Goal: Task Accomplishment & Management: Use online tool/utility

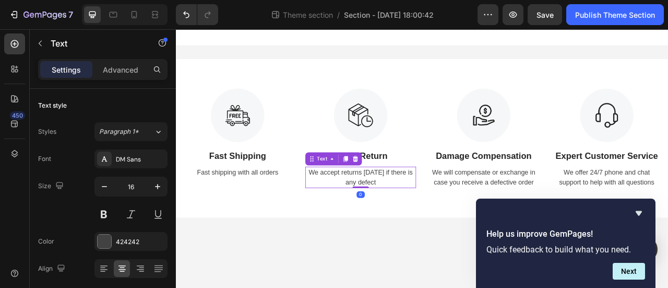
click at [418, 228] on div "We accept returns within 7 days if there is any defect" at bounding box center [410, 217] width 141 height 27
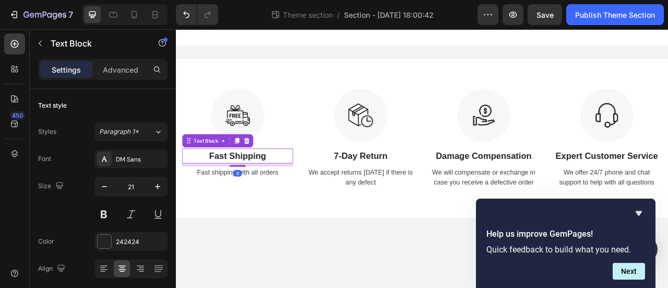
click at [268, 196] on p "Fast Shipping" at bounding box center [254, 190] width 139 height 17
click at [212, 172] on div "Text Block" at bounding box center [213, 170] width 35 height 9
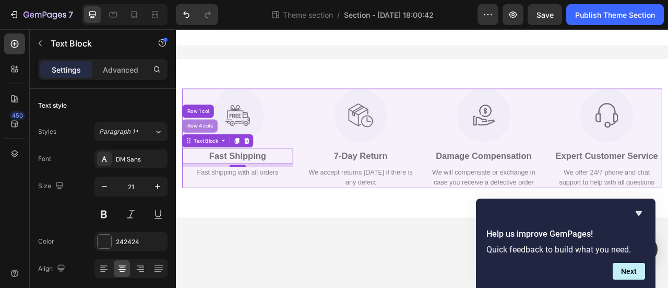
click at [193, 151] on div "Row 4 cols" at bounding box center [206, 152] width 37 height 6
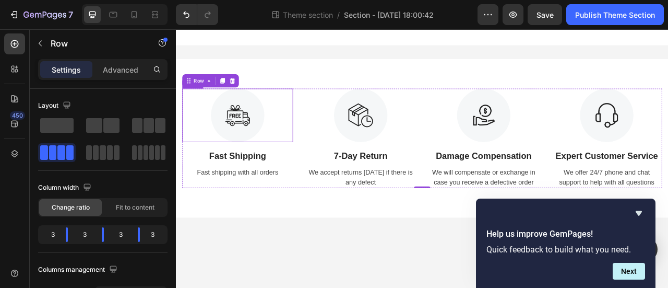
click at [261, 141] on img at bounding box center [254, 138] width 68 height 68
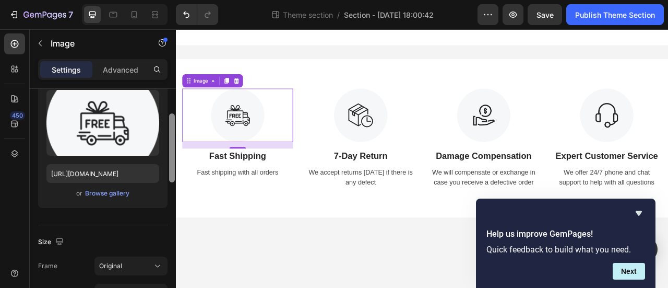
scroll to position [114, 0]
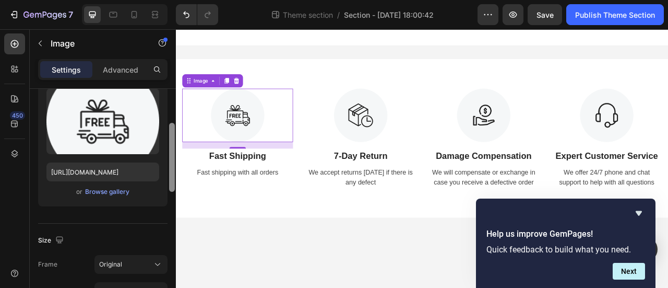
drag, startPoint x: 172, startPoint y: 147, endPoint x: 175, endPoint y: 181, distance: 34.6
click at [175, 181] on div at bounding box center [172, 203] width 8 height 229
click at [110, 189] on div "Browse gallery" at bounding box center [107, 191] width 44 height 9
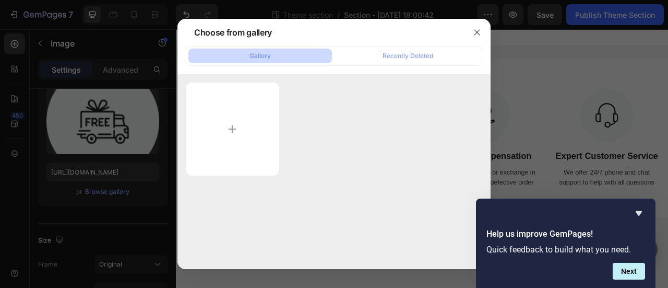
click at [242, 57] on button "Gallery" at bounding box center [260, 56] width 144 height 15
click at [235, 140] on input "file" at bounding box center [232, 128] width 93 height 93
click at [477, 32] on icon "button" at bounding box center [477, 32] width 6 height 6
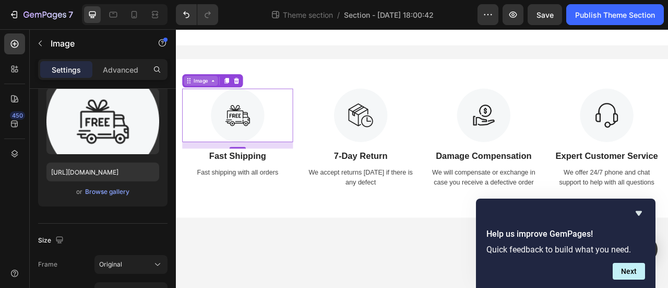
click at [206, 100] on div "Image" at bounding box center [207, 94] width 43 height 13
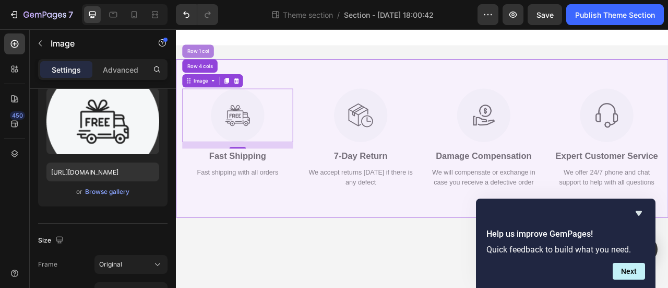
click at [207, 55] on div "Row 1 col" at bounding box center [204, 57] width 32 height 6
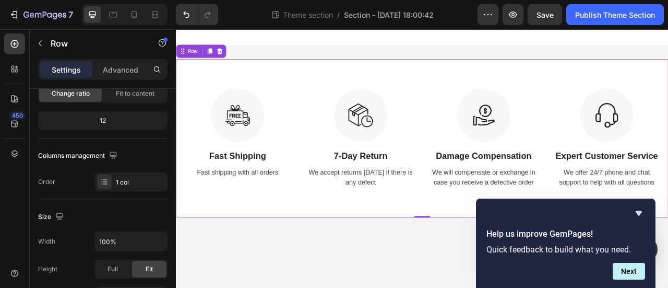
scroll to position [0, 0]
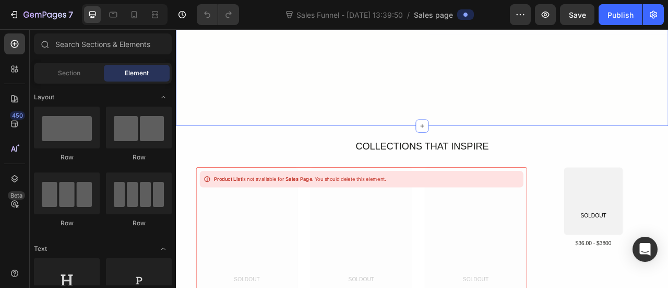
scroll to position [1461, 0]
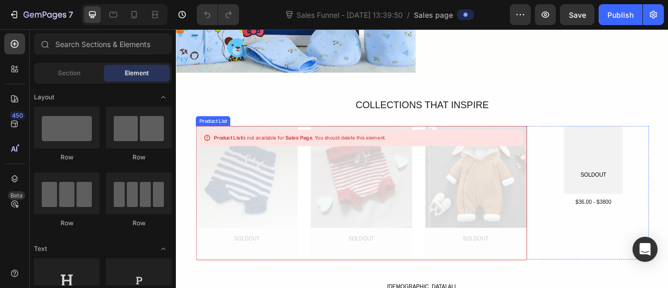
click at [387, 278] on div "Product List is not available for Sales Page . You should delete this element." at bounding box center [411, 237] width 421 height 171
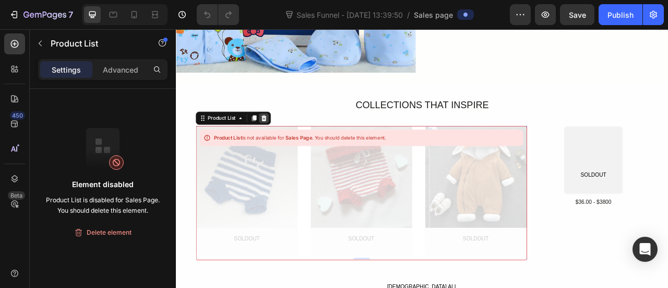
click at [285, 138] on icon at bounding box center [287, 141] width 7 height 7
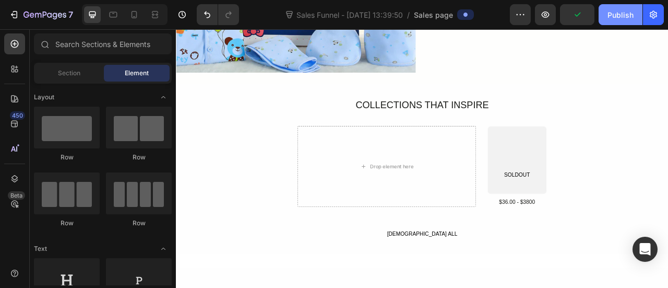
click at [620, 13] on div "Publish" at bounding box center [621, 14] width 26 height 11
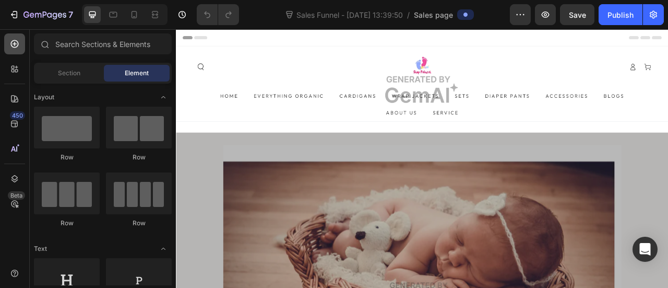
click at [16, 42] on icon at bounding box center [14, 44] width 10 height 10
click at [96, 98] on div "Layout" at bounding box center [103, 97] width 138 height 10
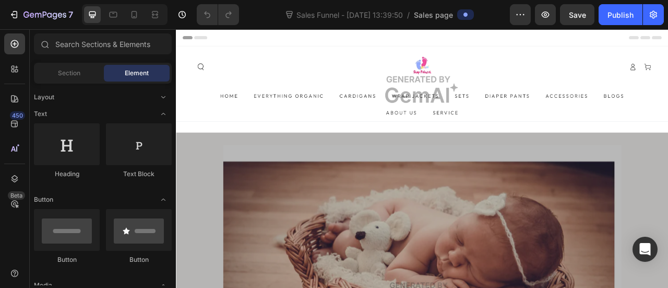
click at [107, 68] on div "Element" at bounding box center [137, 73] width 66 height 17
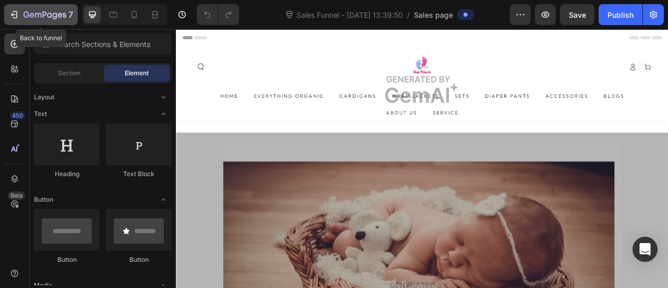
click at [13, 17] on icon "button" at bounding box center [15, 14] width 5 height 7
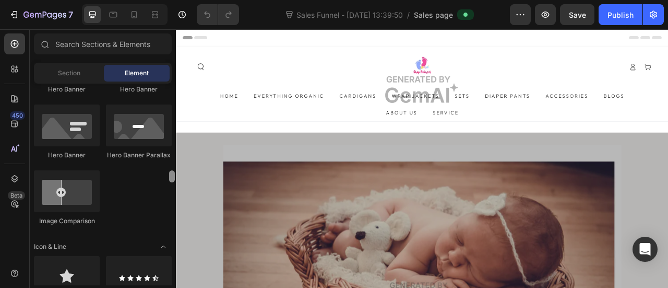
scroll to position [626, 0]
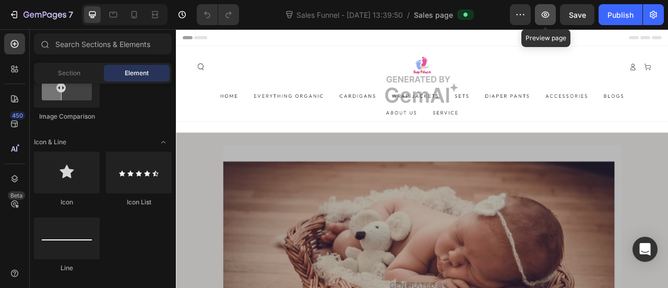
click at [549, 15] on icon "button" at bounding box center [545, 14] width 10 height 10
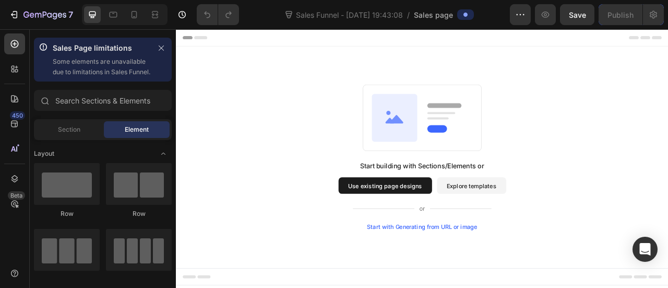
click at [394, 222] on button "Use existing page designs" at bounding box center [442, 227] width 119 height 21
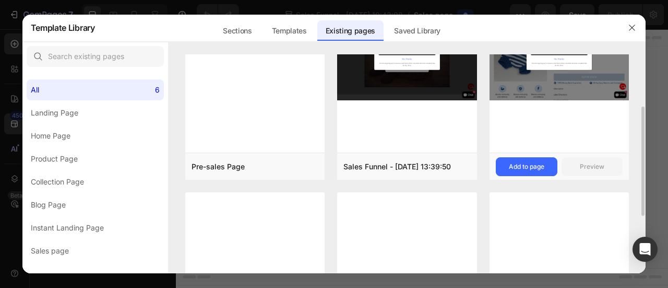
scroll to position [52, 0]
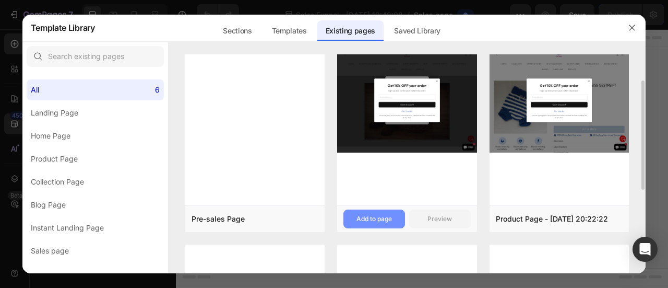
click at [356, 218] on div "Add to page" at bounding box center [373, 218] width 35 height 9
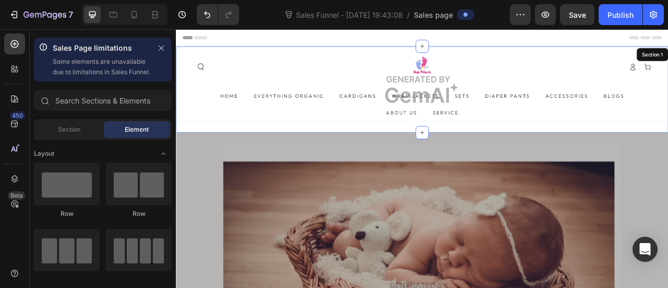
scroll to position [21, 0]
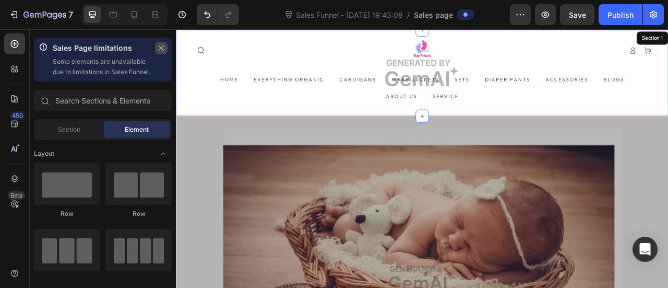
click at [163, 46] on icon "button" at bounding box center [161, 47] width 7 height 7
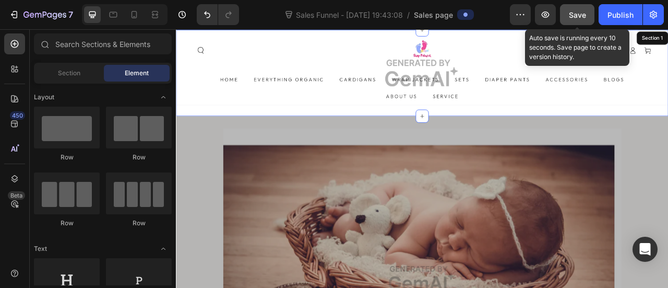
click at [570, 18] on span "Save" at bounding box center [577, 14] width 17 height 9
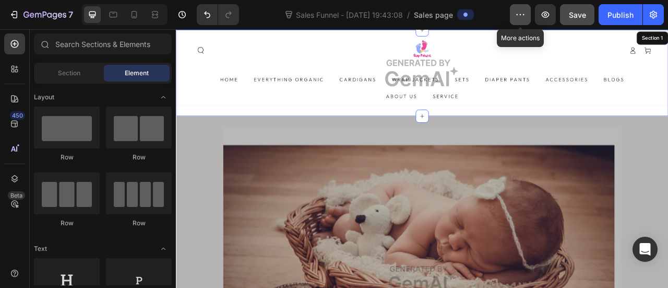
click at [516, 21] on button "button" at bounding box center [520, 14] width 21 height 21
click at [546, 13] on icon "button" at bounding box center [545, 14] width 10 height 10
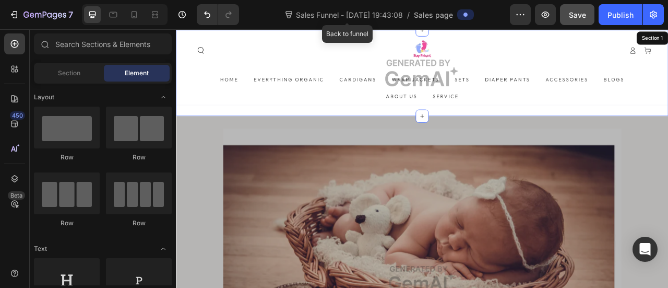
click at [365, 15] on span "Sales Funnel - [DATE] 19:43:08" at bounding box center [349, 14] width 111 height 11
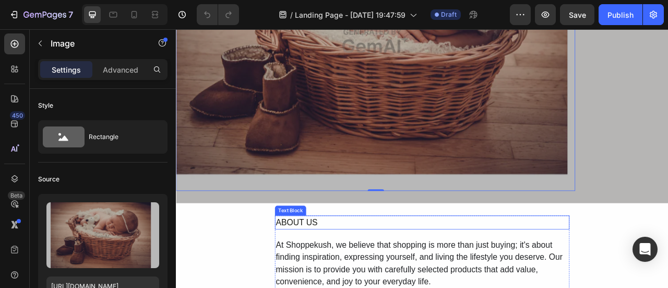
scroll to position [522, 0]
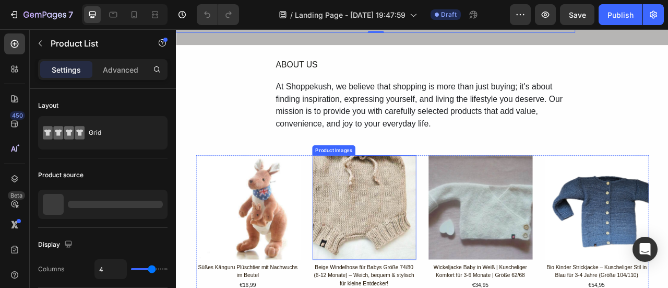
click at [434, 287] on div "Product Images Beige Windelhose für Babys Größe 74/80 (6-12 Monate) – Weich, be…" at bounding box center [415, 280] width 133 height 182
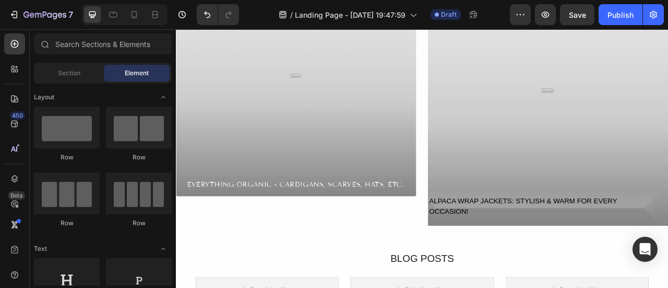
scroll to position [2897, 0]
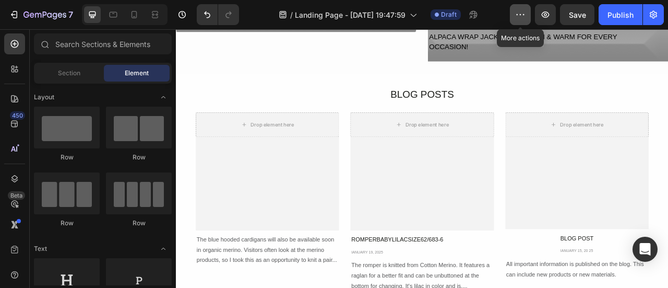
click at [521, 17] on icon "button" at bounding box center [520, 14] width 10 height 10
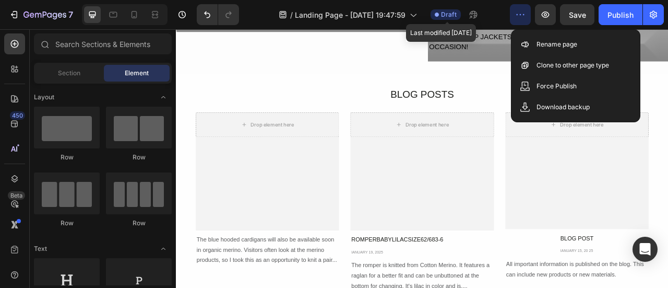
click at [459, 16] on div "Draft" at bounding box center [446, 14] width 30 height 10
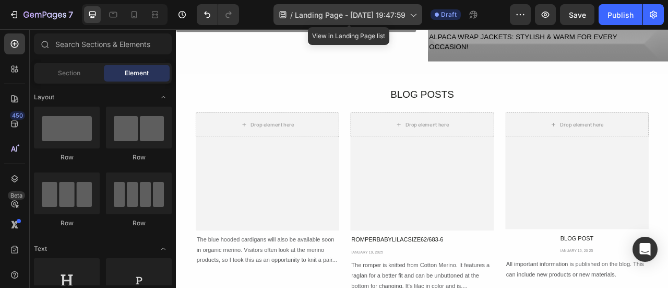
click at [309, 19] on span "Landing Page - [DATE] 19:47:59" at bounding box center [350, 14] width 111 height 11
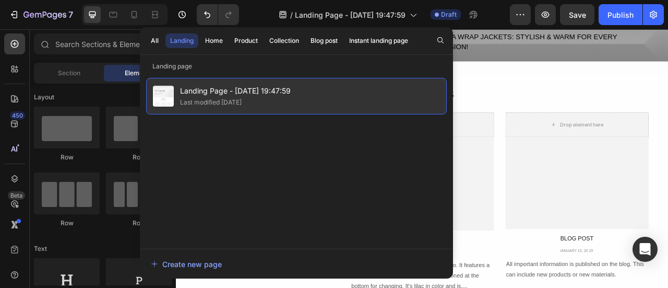
click at [235, 102] on div "Last modified 3 days ago" at bounding box center [211, 102] width 62 height 10
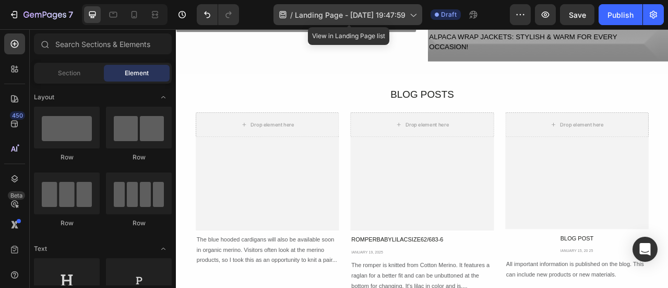
click at [314, 9] on span "Landing Page - [DATE] 19:47:59" at bounding box center [350, 14] width 111 height 11
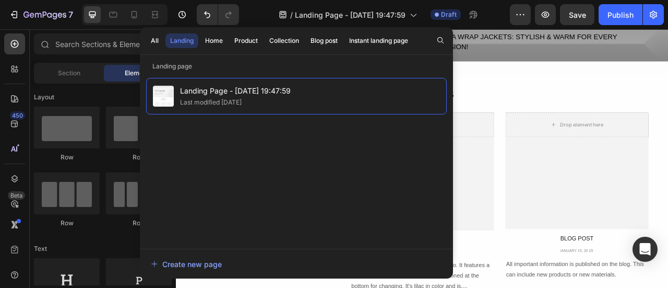
click at [406, 142] on div "Landing Page - Sep 23, 19:47:59 Last modified 3 days ago" at bounding box center [296, 158] width 301 height 160
click at [402, 141] on div "Landing Page - Sep 23, 19:47:59 Last modified 3 days ago" at bounding box center [296, 158] width 301 height 160
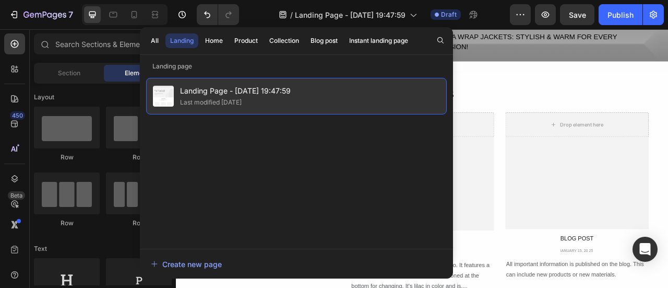
click at [238, 91] on span "Landing Page - Sep 23, 19:47:59" at bounding box center [235, 91] width 111 height 13
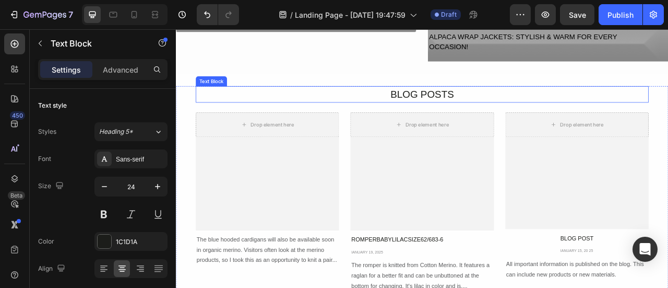
click at [301, 106] on div "BLOG POSTS" at bounding box center [489, 111] width 576 height 21
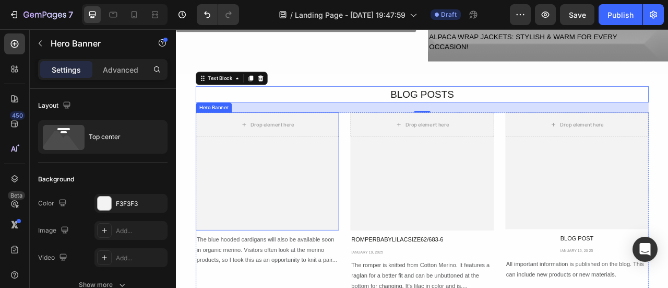
click at [239, 207] on div "Overlay" at bounding box center [292, 210] width 182 height 150
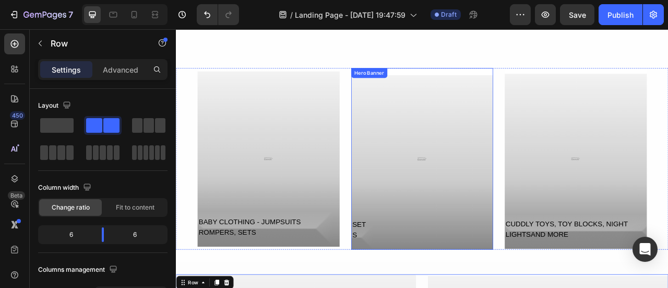
scroll to position [2270, 0]
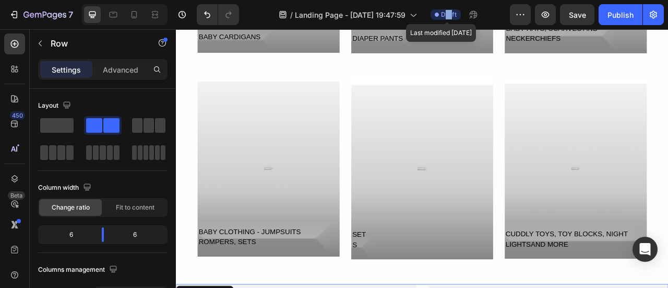
drag, startPoint x: 446, startPoint y: 15, endPoint x: 453, endPoint y: 19, distance: 7.7
click at [453, 19] on span "Draft" at bounding box center [449, 14] width 16 height 9
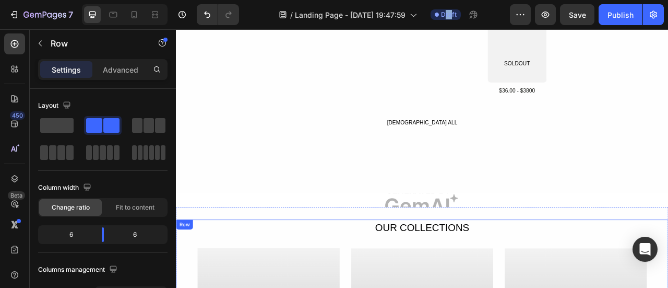
scroll to position [1801, 0]
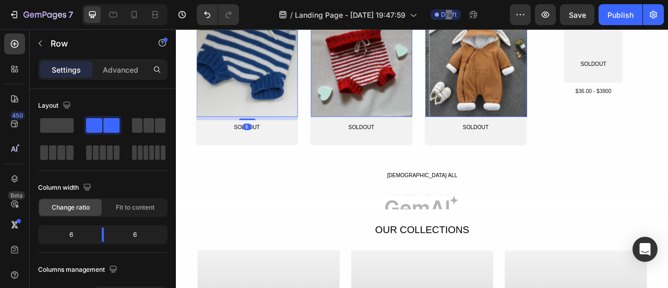
click at [244, 125] on img at bounding box center [265, 75] width 129 height 129
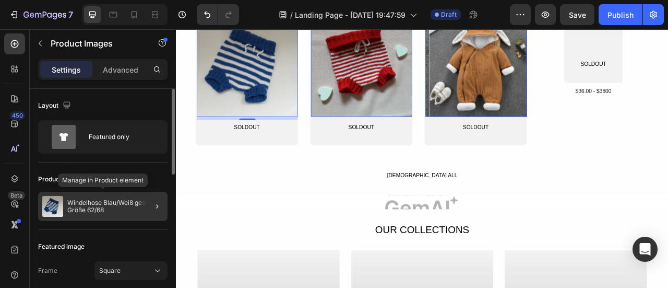
click at [113, 208] on p "Windelhose Blau/Weiß gestreift Größe 62/68" at bounding box center [115, 206] width 96 height 15
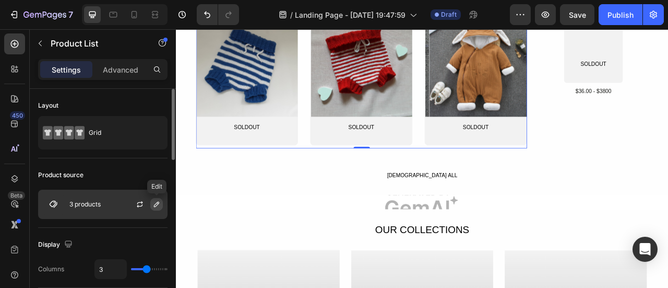
click at [158, 202] on icon "button" at bounding box center [156, 204] width 8 height 8
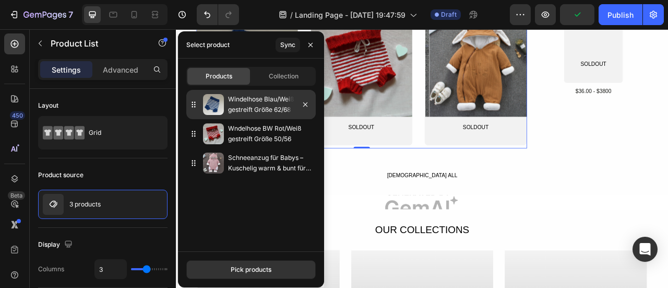
click at [259, 110] on p "Windelhose Blau/Weiß gestreift Größe 62/68" at bounding box center [270, 104] width 84 height 21
click at [223, 110] on img at bounding box center [213, 104] width 21 height 21
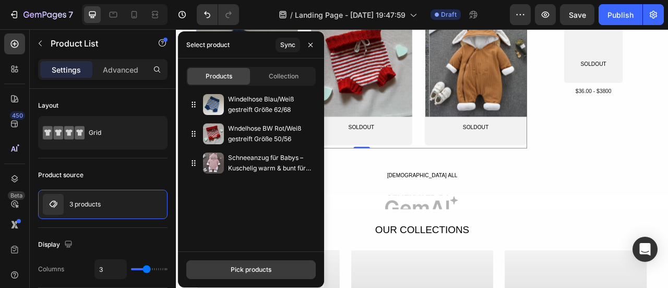
click at [222, 264] on button "Pick products" at bounding box center [250, 269] width 129 height 19
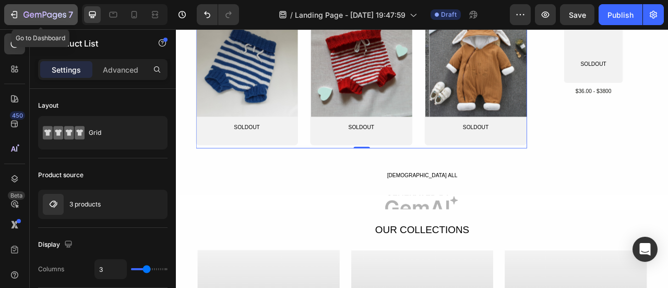
click at [11, 12] on icon "button" at bounding box center [14, 14] width 10 height 10
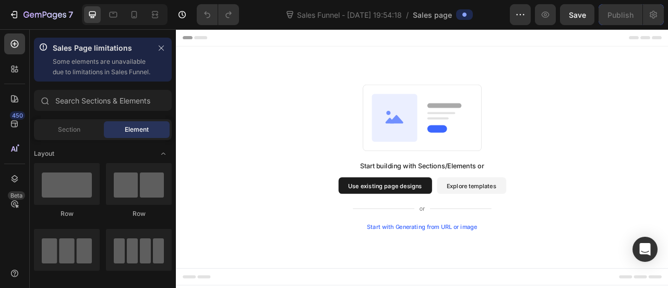
drag, startPoint x: 552, startPoint y: 268, endPoint x: 544, endPoint y: 261, distance: 10.4
click at [548, 263] on div "Start building with Sections/Elements or Use existing page designs Explore temp…" at bounding box center [489, 240] width 213 height 88
click at [158, 46] on icon "button" at bounding box center [161, 47] width 7 height 7
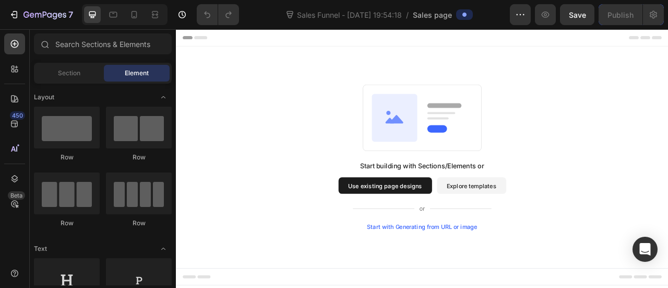
click at [338, 93] on div "Start building with Sections/Elements or Use existing page designs Explore temp…" at bounding box center [489, 192] width 626 height 282
click at [431, 227] on button "Use existing page designs" at bounding box center [442, 227] width 119 height 21
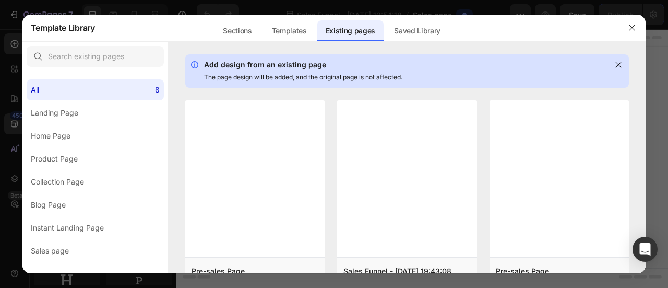
click at [176, 117] on div "Add design from an existing page The page design will be added, and the origina…" at bounding box center [408, 163] width 478 height 219
click at [51, 160] on div "Product Page" at bounding box center [54, 158] width 47 height 13
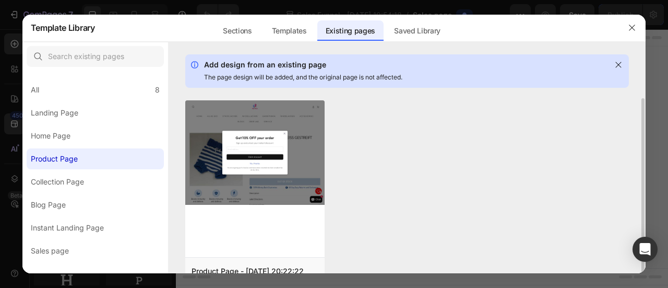
scroll to position [23, 0]
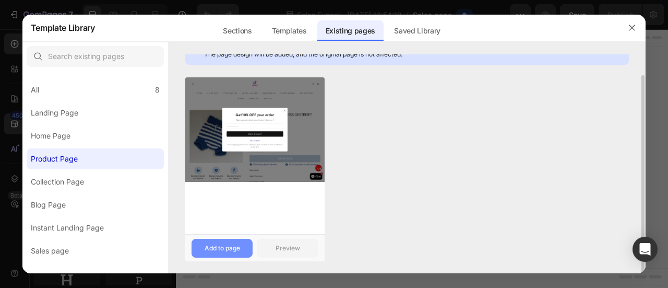
click at [233, 251] on div "Add to page" at bounding box center [222, 247] width 35 height 9
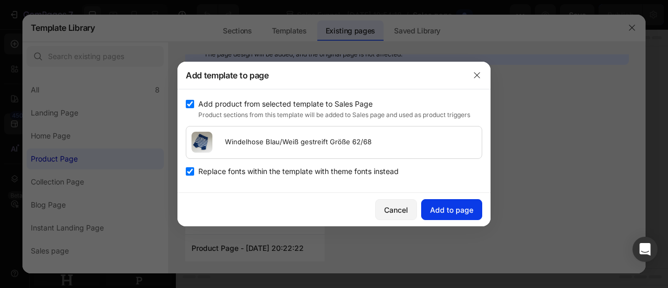
click at [461, 204] on div "Add to page" at bounding box center [451, 209] width 43 height 11
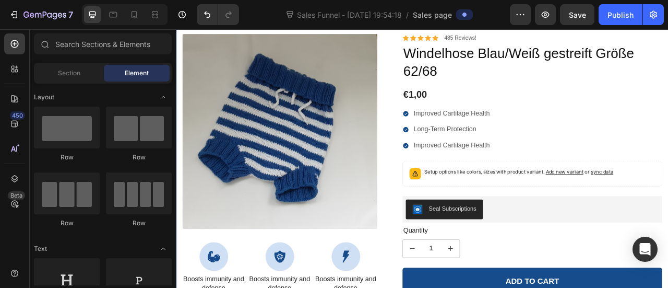
scroll to position [104, 0]
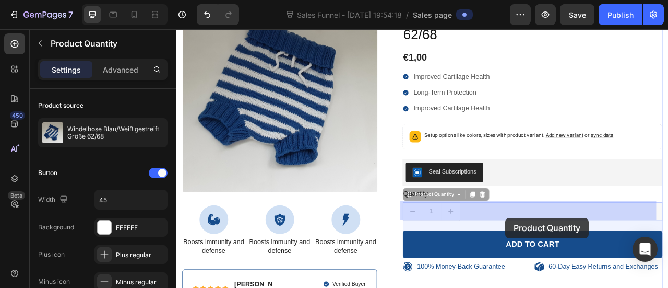
click at [595, 269] on div "Header 100% Money-Back Guarantee Item List 60-Day Easy Returns Item List Row Pr…" at bounding box center [489, 276] width 626 height 703
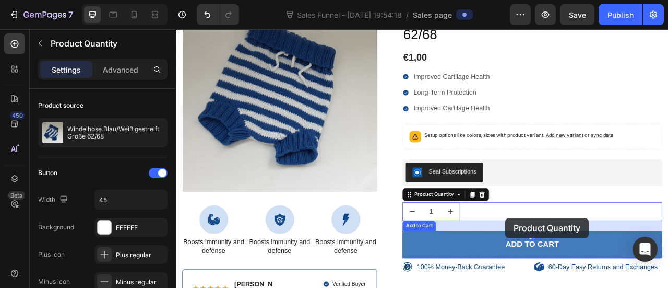
scroll to position [136, 0]
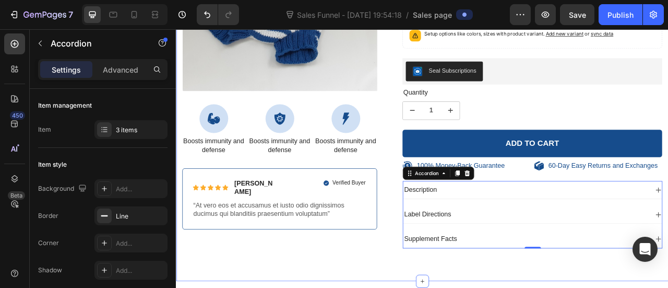
scroll to position [240, 0]
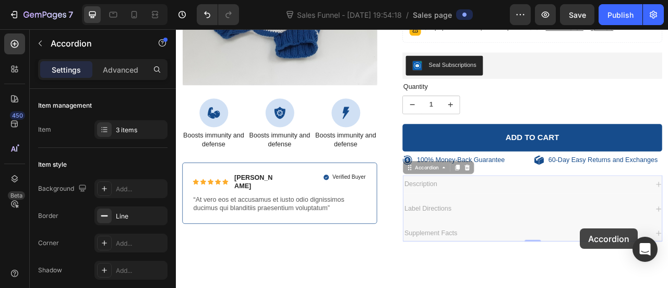
drag, startPoint x: 689, startPoint y: 280, endPoint x: 601, endPoint y: 276, distance: 87.8
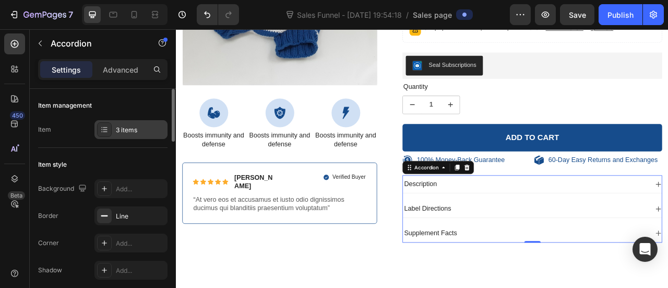
click at [130, 127] on div "3 items" at bounding box center [140, 129] width 49 height 9
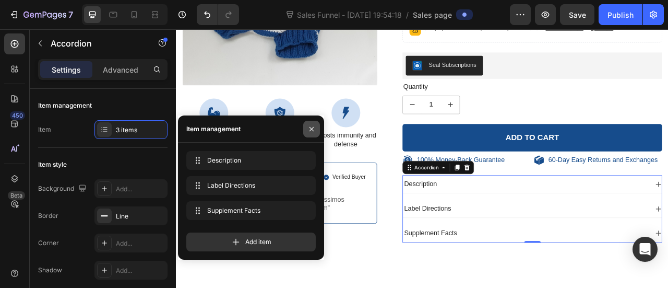
click at [312, 126] on icon "button" at bounding box center [311, 129] width 8 height 8
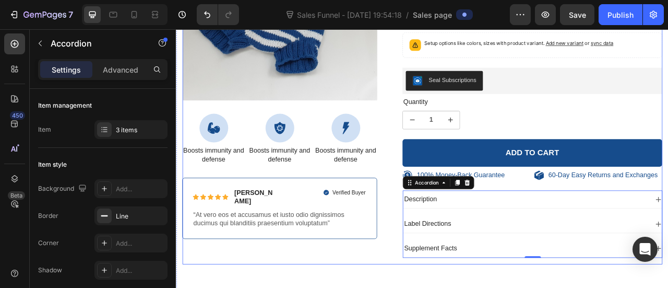
scroll to position [161, 0]
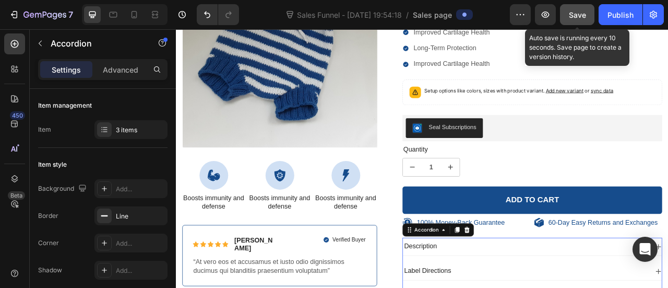
click at [580, 12] on span "Save" at bounding box center [577, 14] width 17 height 9
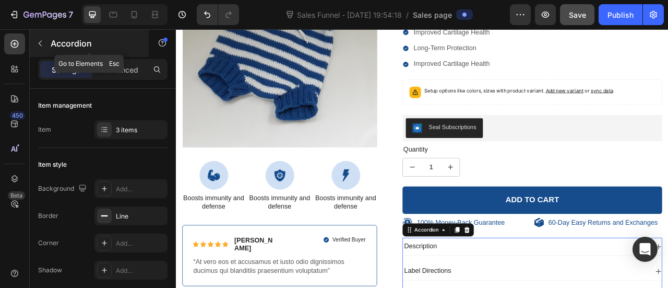
click at [41, 43] on icon "button" at bounding box center [40, 43] width 8 height 8
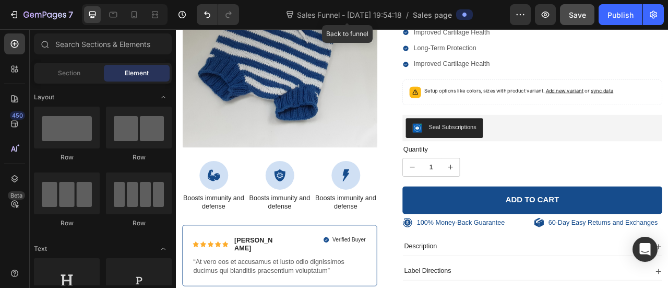
click at [315, 10] on span "Sales Funnel - [DATE] 19:54:18" at bounding box center [349, 14] width 109 height 11
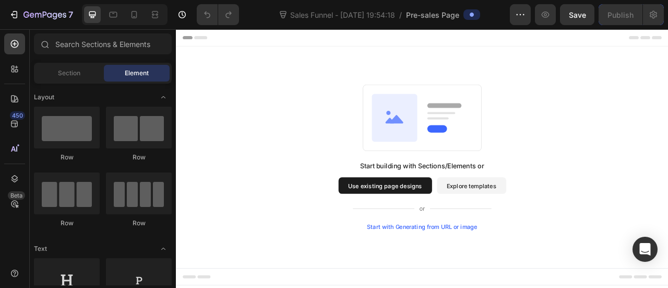
click at [573, 224] on button "Explore templates" at bounding box center [552, 227] width 88 height 21
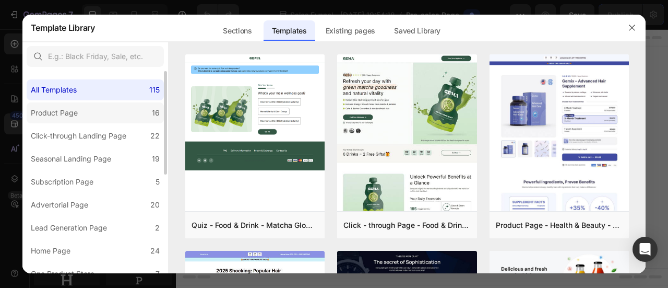
click at [75, 112] on div "Product Page" at bounding box center [54, 112] width 47 height 13
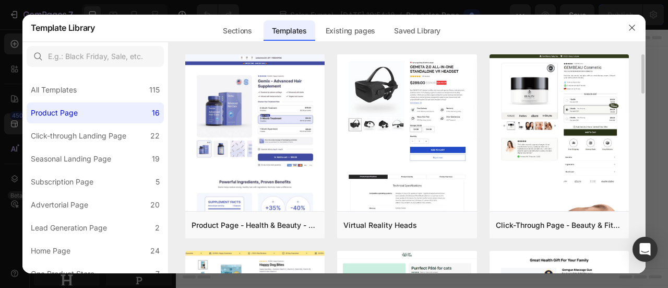
scroll to position [104, 0]
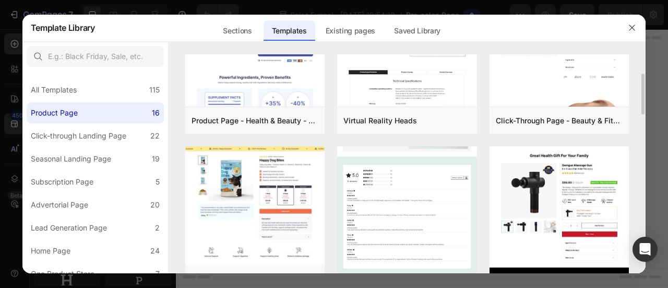
click at [404, 222] on img at bounding box center [407, 70] width 140 height 468
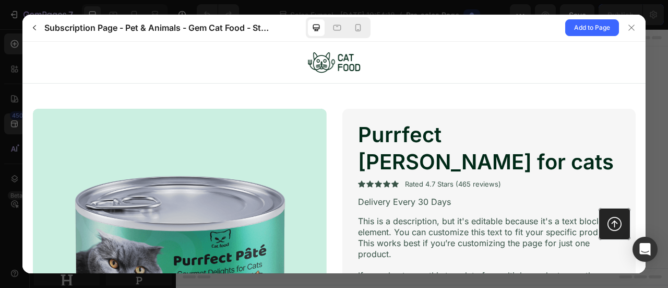
scroll to position [0, 0]
click at [592, 28] on span "Add to Page" at bounding box center [592, 27] width 36 height 13
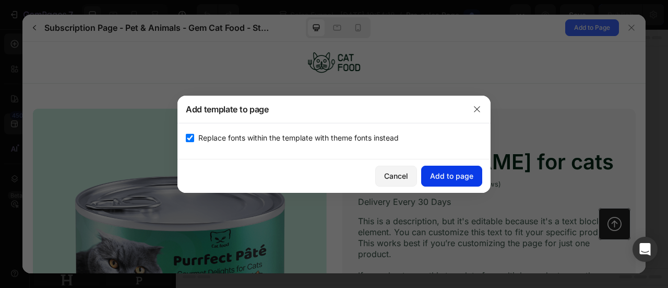
click at [463, 176] on div "Add to page" at bounding box center [451, 175] width 43 height 11
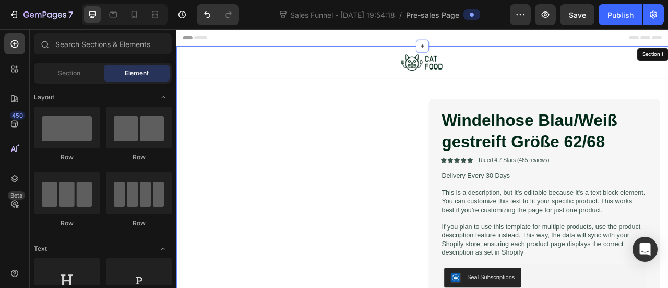
scroll to position [21, 0]
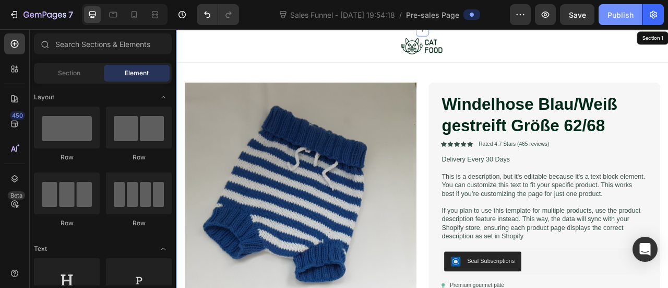
click at [609, 7] on button "Publish" at bounding box center [621, 14] width 44 height 21
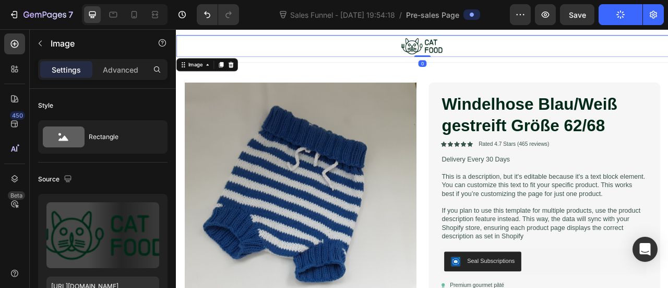
click at [496, 52] on img at bounding box center [488, 51] width 57 height 28
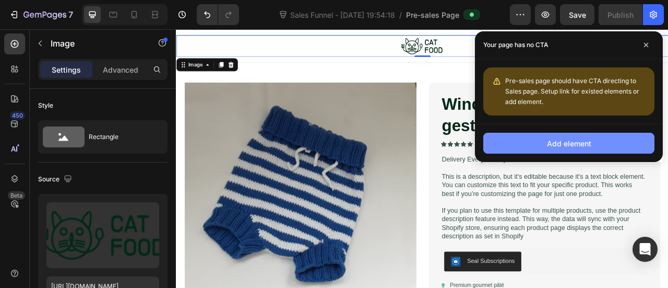
click at [562, 136] on button "Add element" at bounding box center [568, 143] width 171 height 21
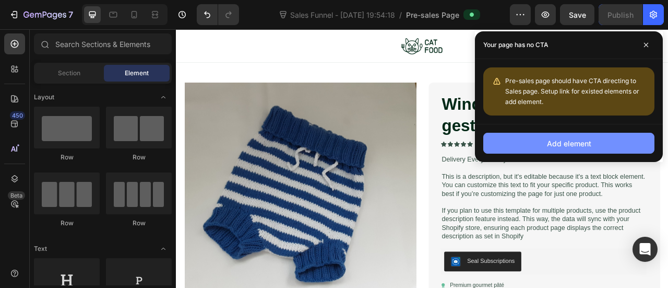
click at [562, 141] on div "Add element" at bounding box center [569, 143] width 44 height 11
click at [556, 139] on div "Add element" at bounding box center [569, 143] width 44 height 11
click at [597, 135] on button "Add element" at bounding box center [568, 143] width 171 height 21
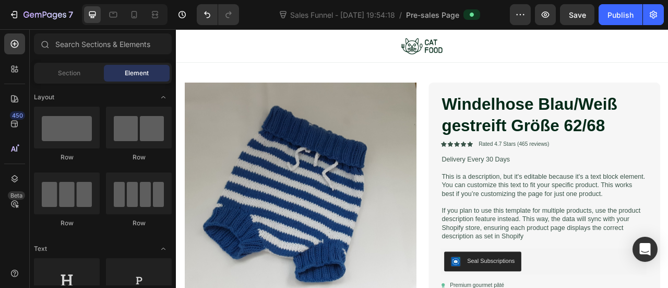
click at [143, 74] on span "Element" at bounding box center [137, 72] width 24 height 9
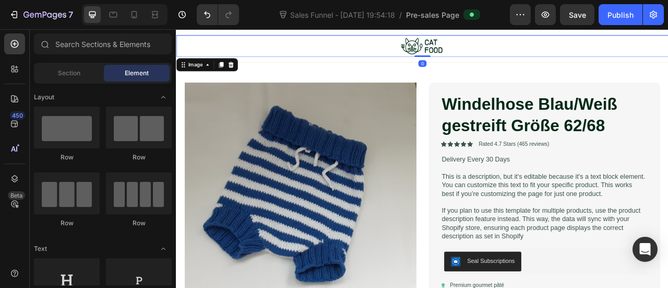
click at [484, 58] on img at bounding box center [488, 51] width 57 height 28
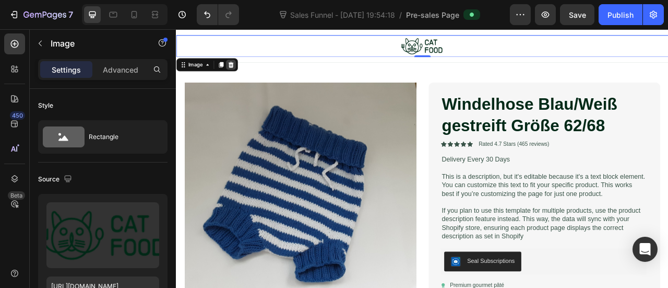
click at [243, 73] on icon at bounding box center [245, 73] width 7 height 7
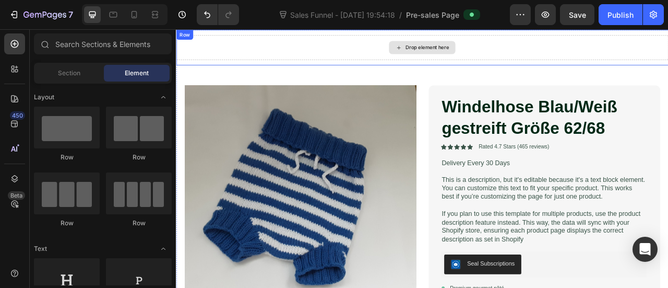
click at [472, 52] on div "Drop element here" at bounding box center [495, 52] width 55 height 8
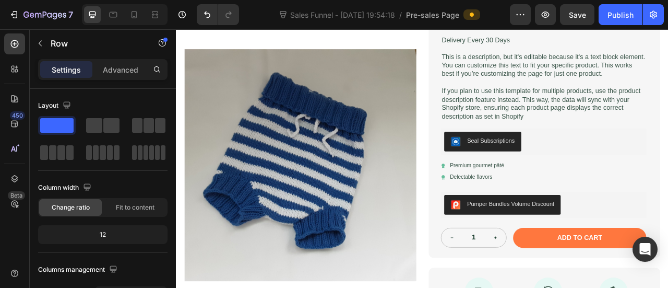
scroll to position [177, 0]
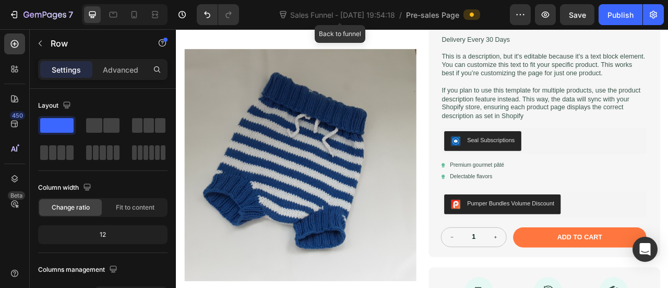
drag, startPoint x: 324, startPoint y: 14, endPoint x: 315, endPoint y: 1, distance: 15.8
click at [315, 2] on div "7 Version history Sales Funnel - [DATE] 19:54:18 / Back to funnel Pre-sales Pag…" at bounding box center [334, 15] width 668 height 30
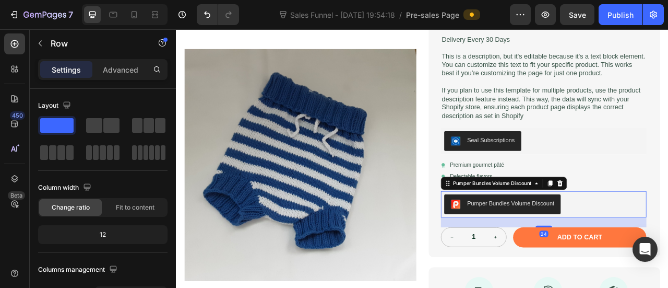
click at [633, 245] on div "Pumper Bundles Volume Discount" at bounding box center [601, 250] width 111 height 11
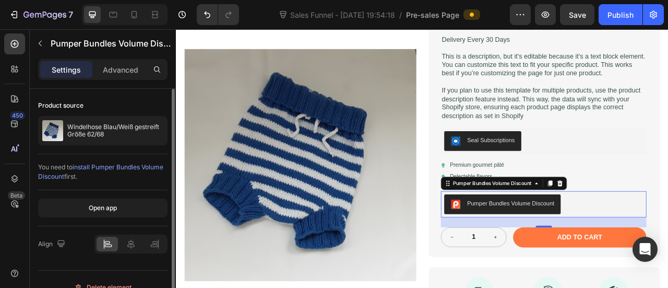
click at [123, 166] on span "install Pumper Bundles Volume Discount" at bounding box center [100, 171] width 125 height 17
